Goal: Information Seeking & Learning: Learn about a topic

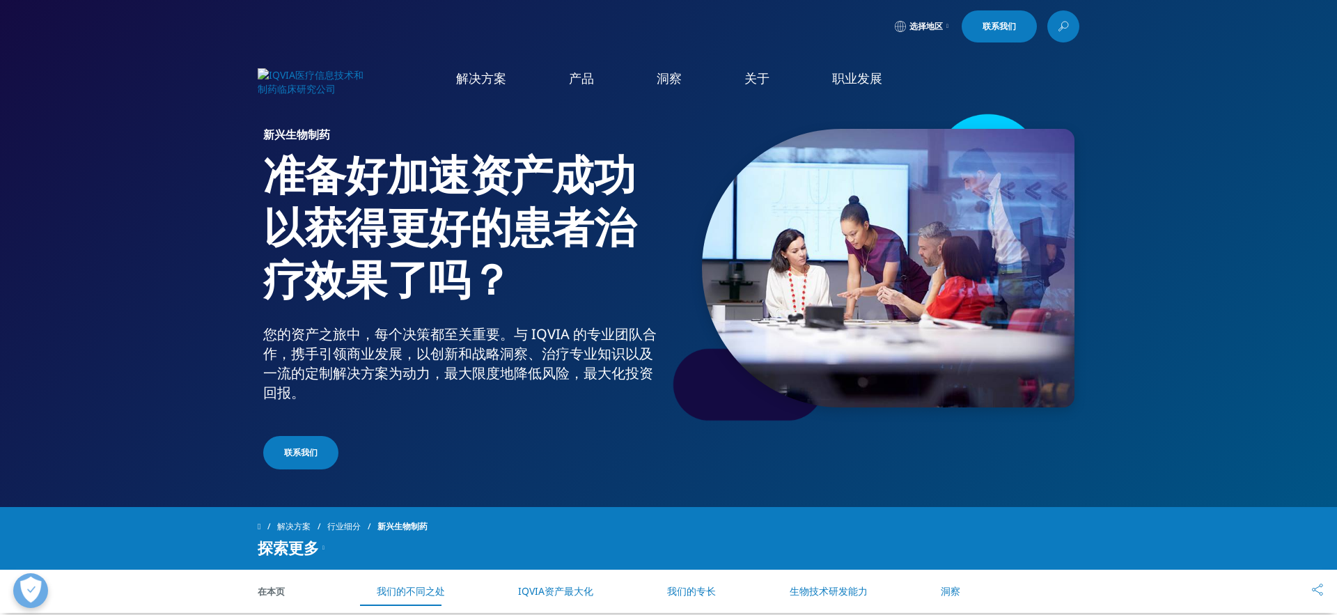
click at [473, 320] on li "患者洞察与 HCP 参与" at bounding box center [423, 313] width 242 height 26
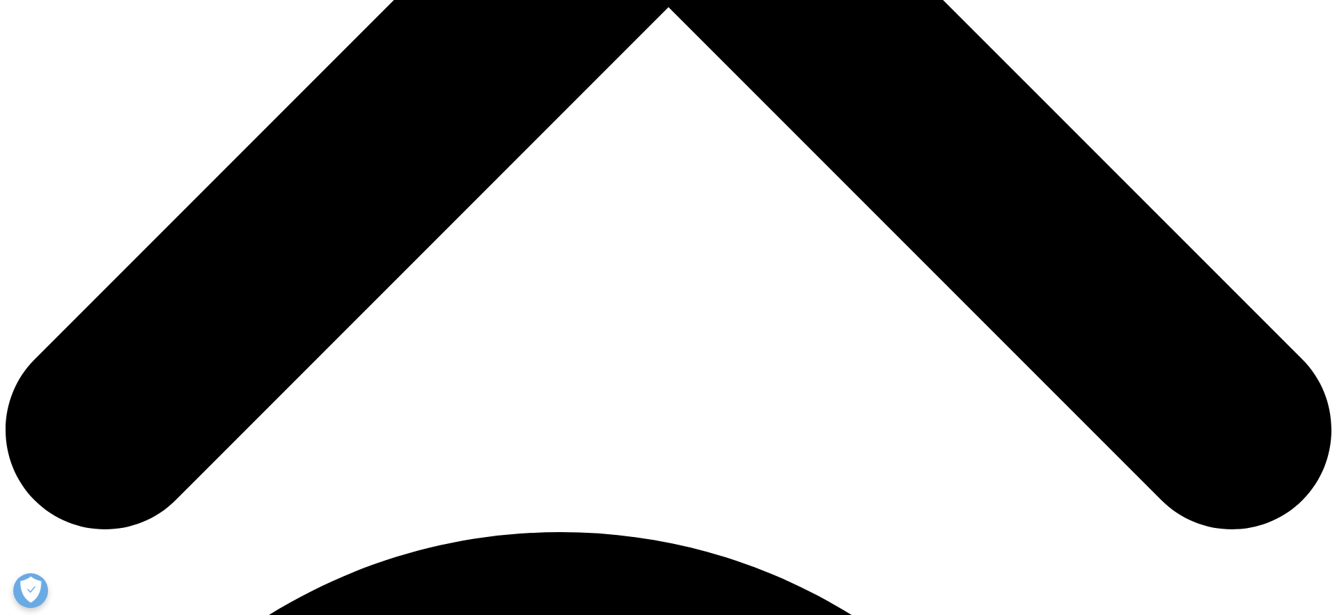
scroll to position [1259, 0]
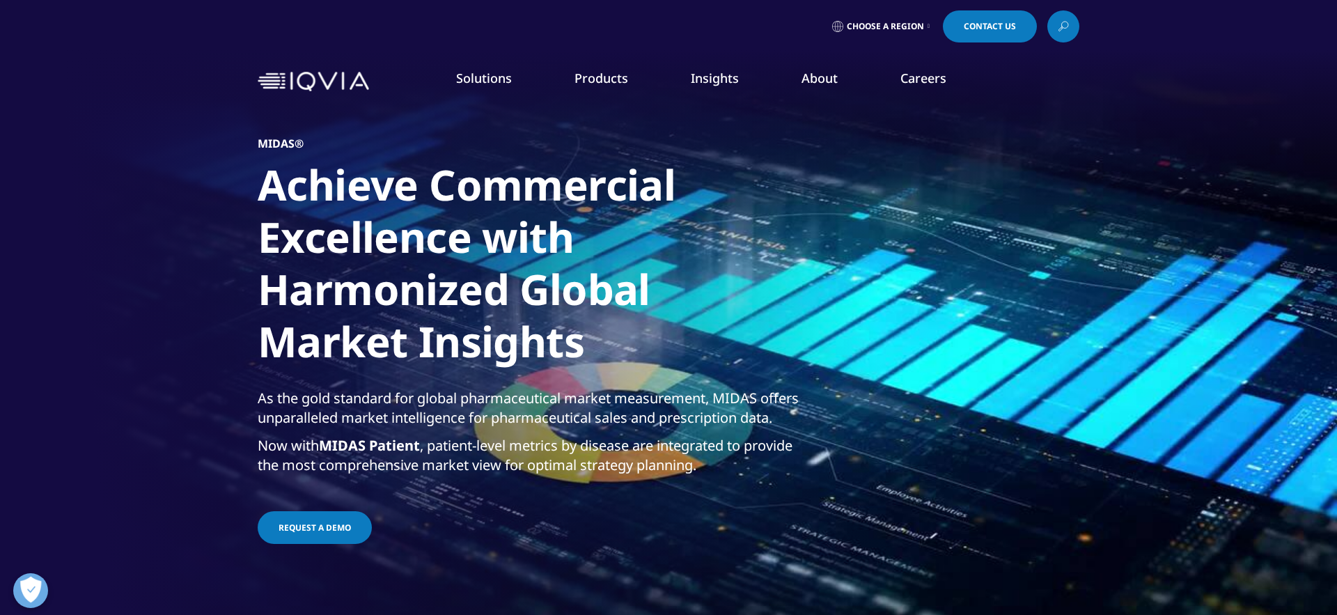
click at [363, 89] on img at bounding box center [313, 82] width 111 height 20
